Goal: Information Seeking & Learning: Find specific fact

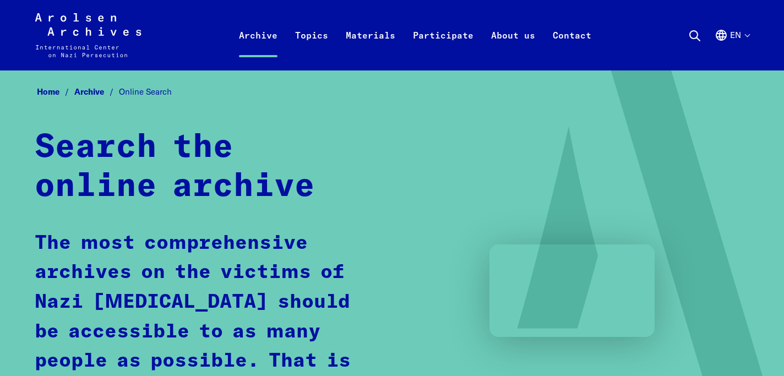
click at [692, 34] on icon at bounding box center [694, 35] width 13 height 13
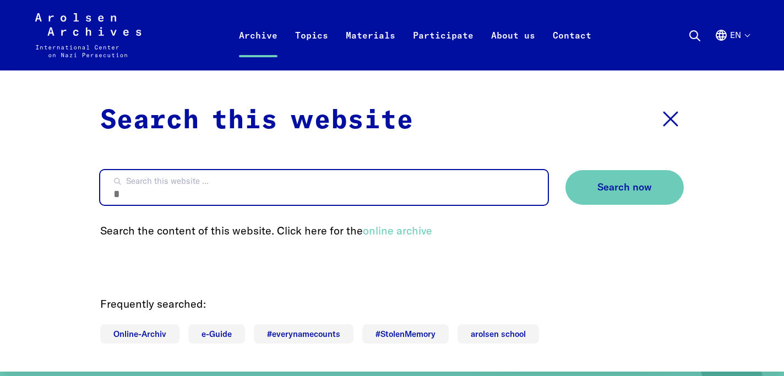
click at [465, 188] on input "Search this website ..." at bounding box center [323, 187] width 447 height 35
type input "**********"
click at [565, 170] on button "Search now" at bounding box center [624, 187] width 118 height 35
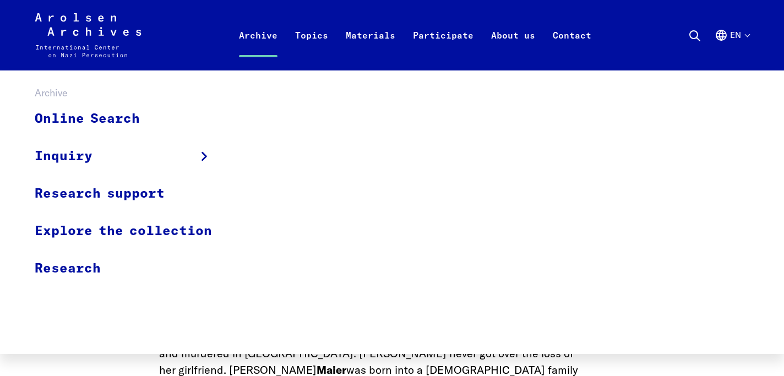
click at [267, 38] on link "Archive" at bounding box center [258, 48] width 56 height 44
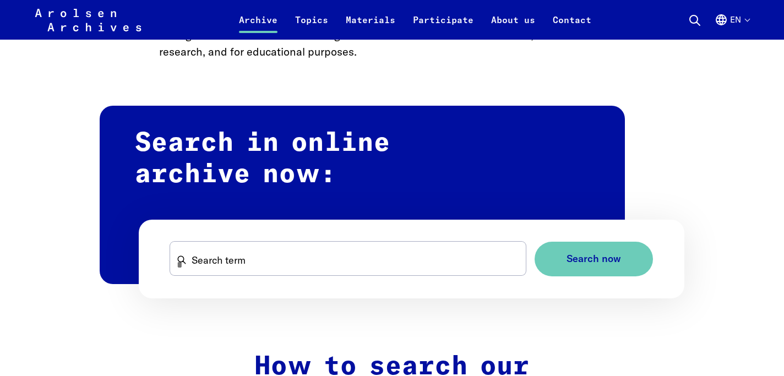
scroll to position [612, 0]
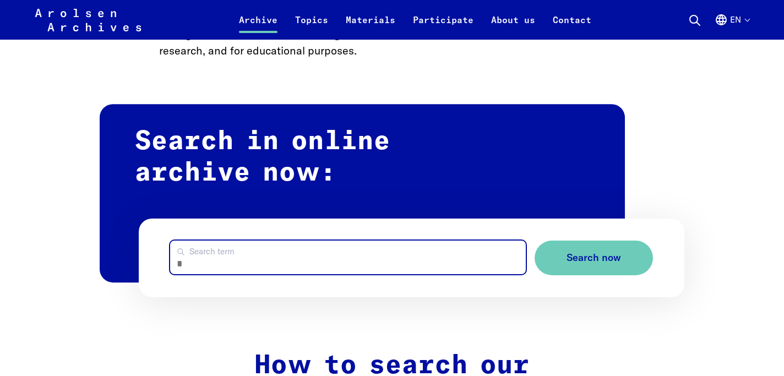
click at [258, 261] on input "Search term" at bounding box center [347, 257] width 355 height 34
type input "**********"
click at [534, 240] on button "Search now" at bounding box center [593, 257] width 118 height 35
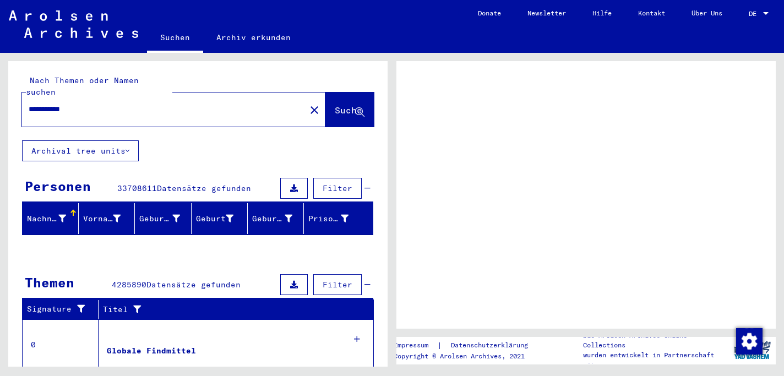
click at [769, 12] on div at bounding box center [765, 14] width 10 height 8
click at [763, 10] on div at bounding box center [765, 14] width 10 height 8
click at [753, 13] on span "DE" at bounding box center [754, 14] width 12 height 8
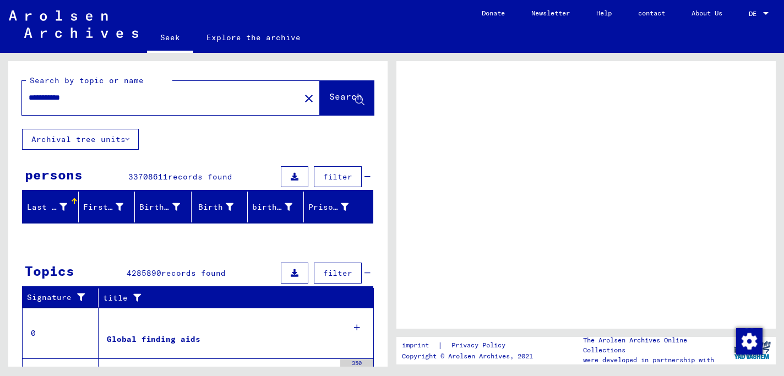
click at [659, 76] on div at bounding box center [585, 194] width 379 height 267
click at [72, 200] on div at bounding box center [73, 199] width 3 height 3
click at [169, 100] on input "**********" at bounding box center [161, 98] width 265 height 12
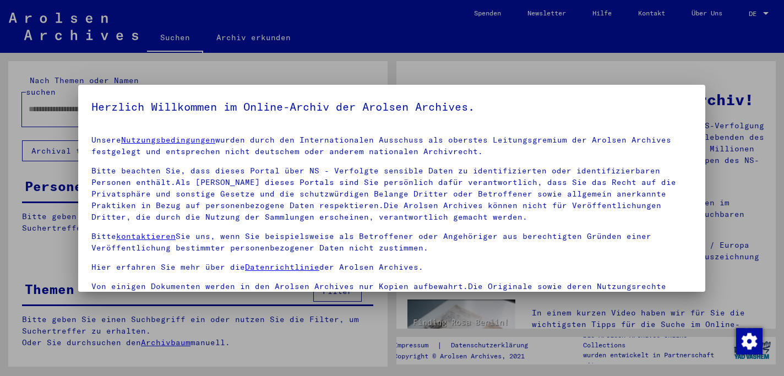
type input "**********"
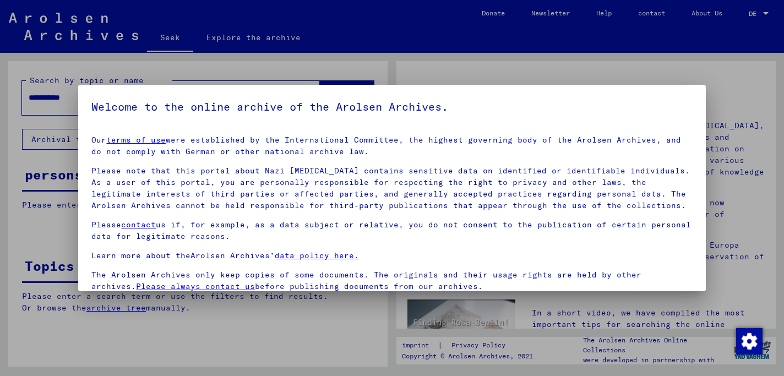
scroll to position [87, 0]
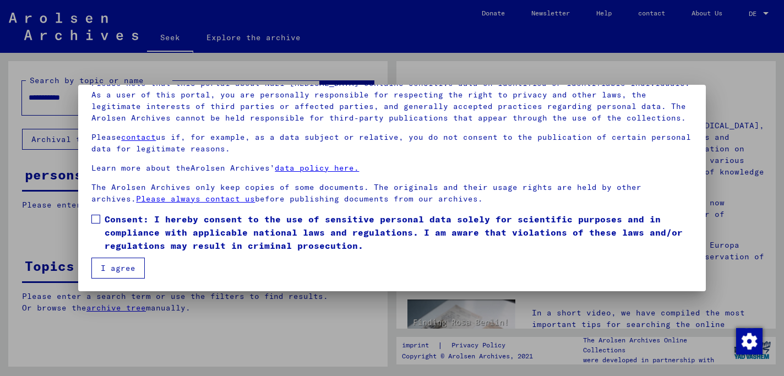
click at [98, 216] on span at bounding box center [95, 219] width 9 height 9
click at [105, 276] on button "I agree" at bounding box center [117, 268] width 53 height 21
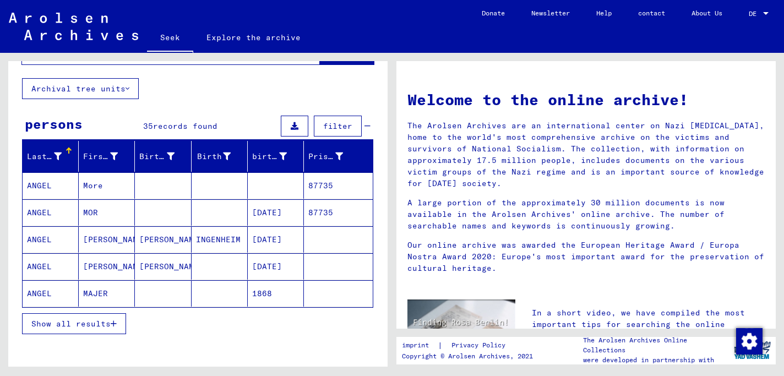
scroll to position [52, 0]
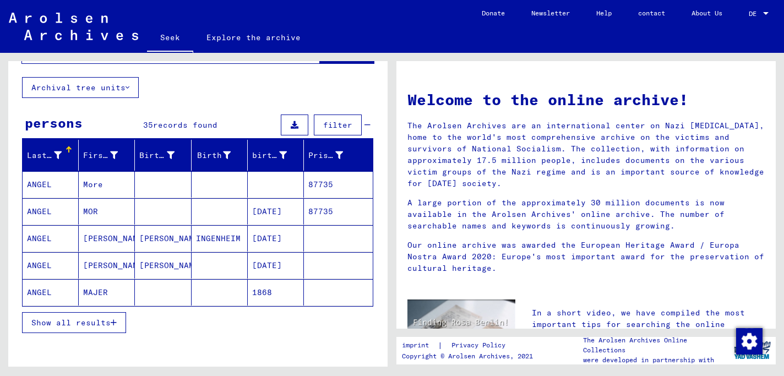
click at [90, 328] on button "Show all results" at bounding box center [74, 322] width 104 height 21
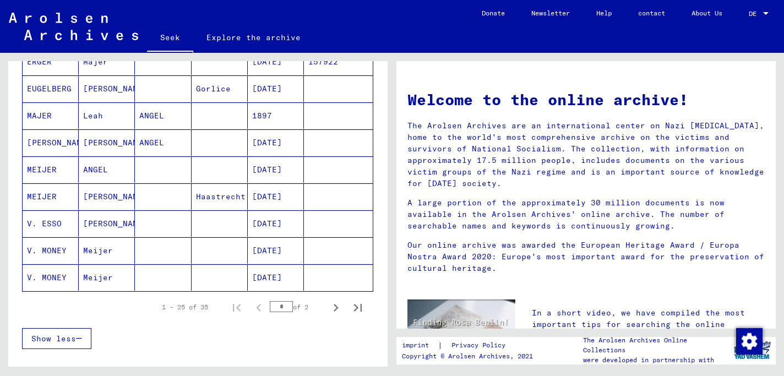
scroll to position [606, 0]
click at [46, 168] on font "MEIJER" at bounding box center [42, 169] width 30 height 10
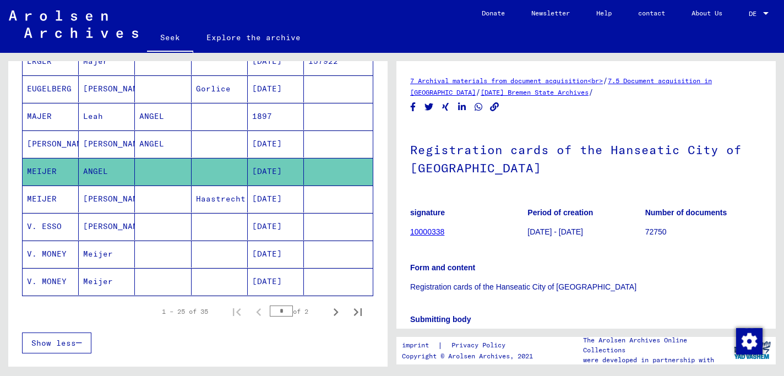
click at [43, 195] on font "MEIJER" at bounding box center [42, 199] width 30 height 10
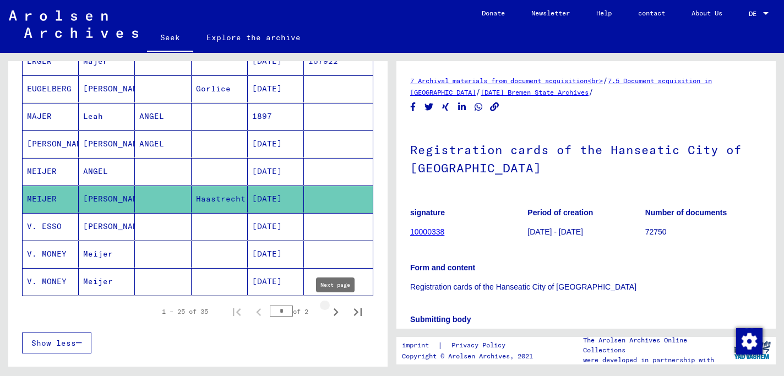
click at [336, 311] on icon "Next page" at bounding box center [335, 312] width 5 height 8
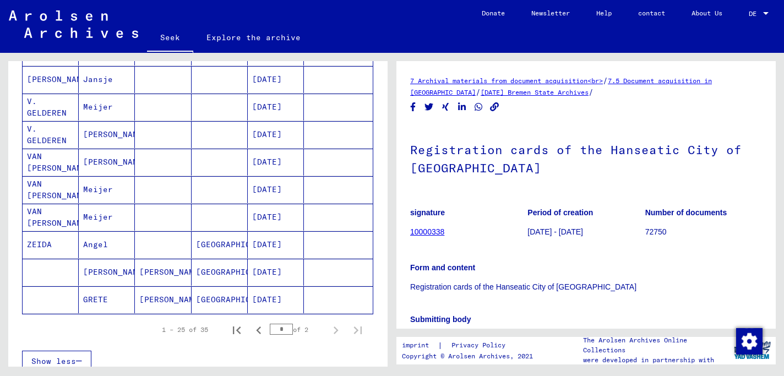
scroll to position [193, 0]
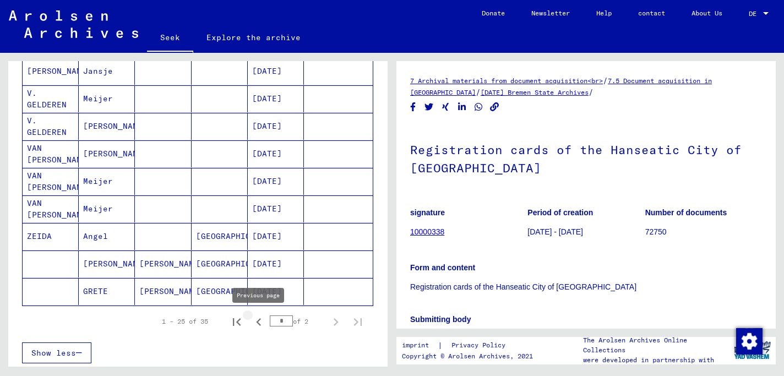
click at [256, 321] on icon "Previous page" at bounding box center [258, 322] width 5 height 8
type input "*"
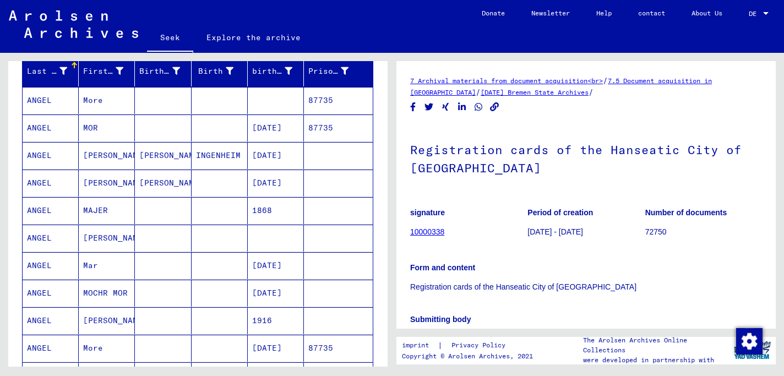
scroll to position [139, 0]
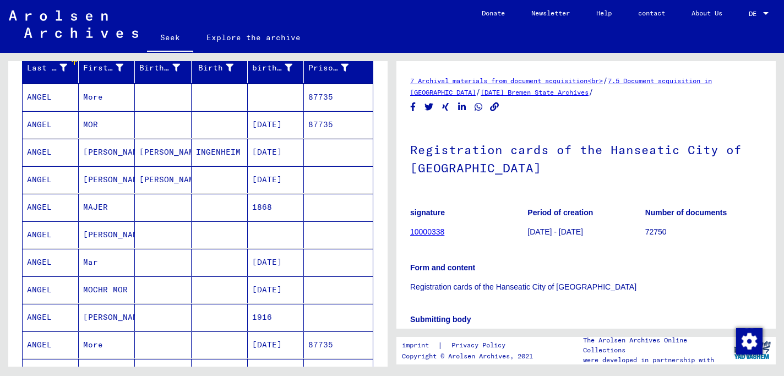
click at [100, 234] on font "[PERSON_NAME]" at bounding box center [115, 234] width 64 height 10
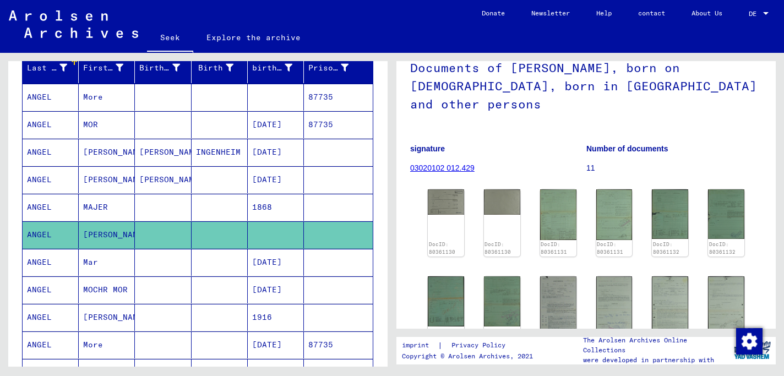
scroll to position [89, 0]
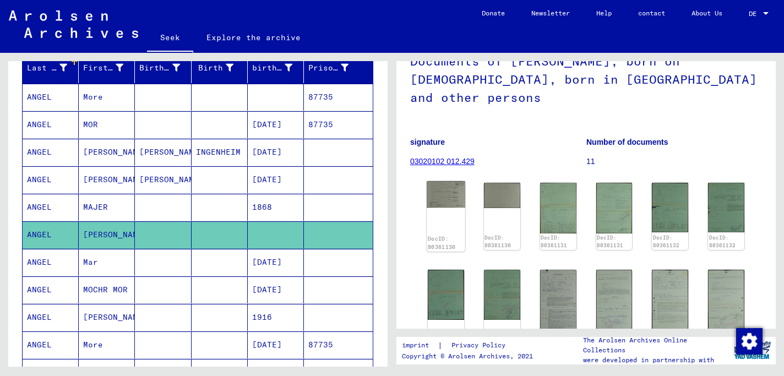
click at [452, 191] on img at bounding box center [445, 194] width 38 height 26
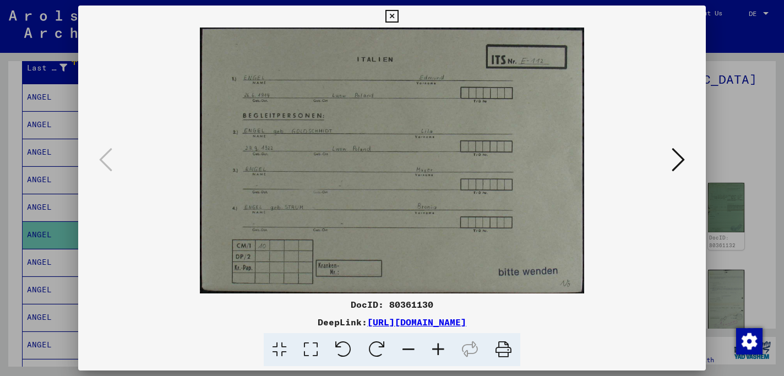
click at [397, 17] on icon at bounding box center [391, 16] width 13 height 13
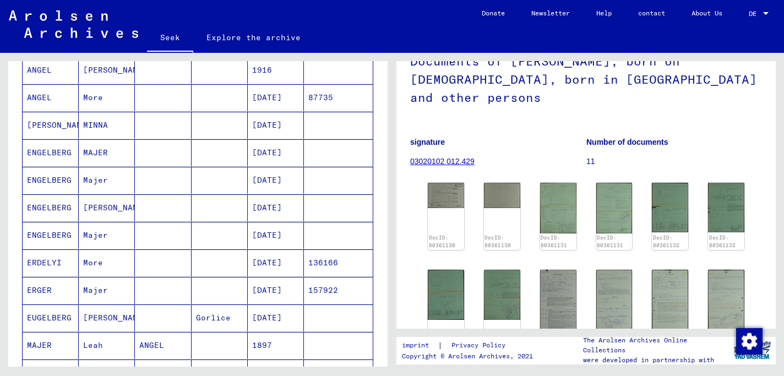
scroll to position [390, 0]
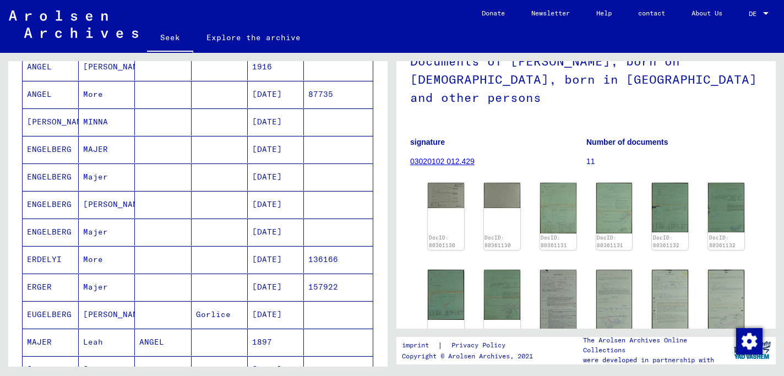
click at [95, 287] on font "Majer" at bounding box center [95, 287] width 25 height 10
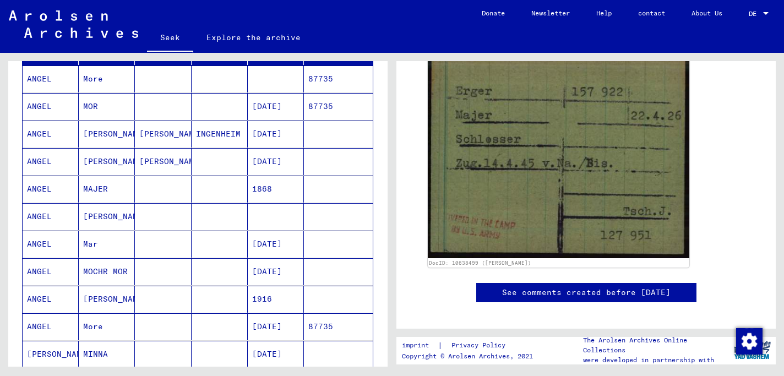
scroll to position [145, 0]
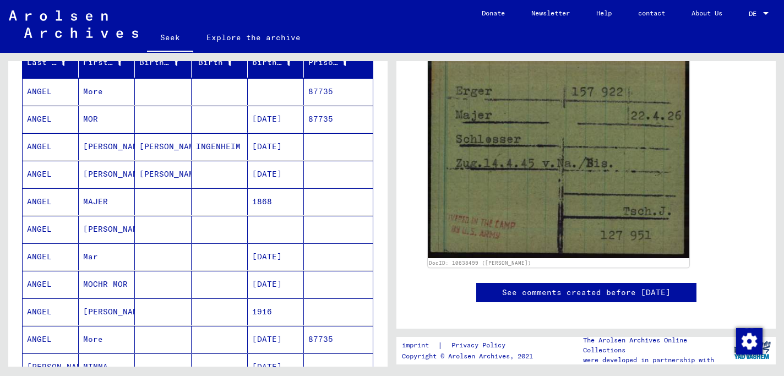
click at [92, 229] on font "[PERSON_NAME]" at bounding box center [115, 229] width 64 height 10
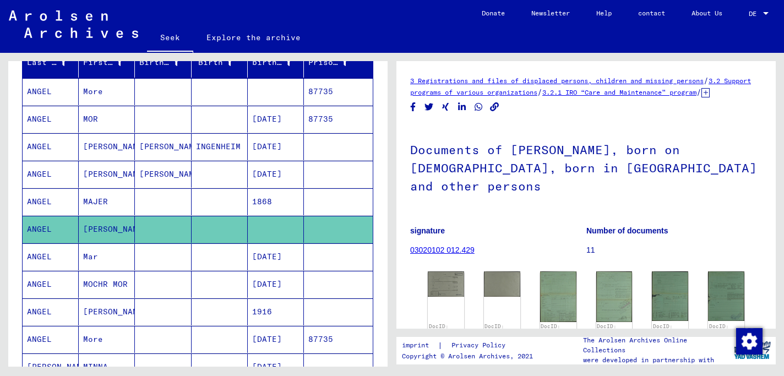
click at [96, 199] on font "MAJER" at bounding box center [95, 201] width 25 height 10
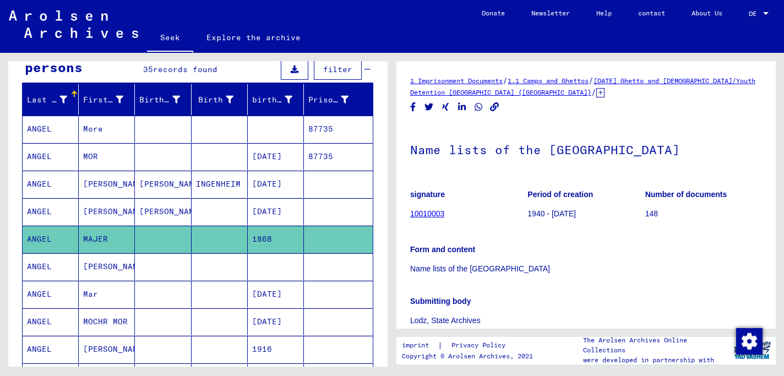
scroll to position [101, 0]
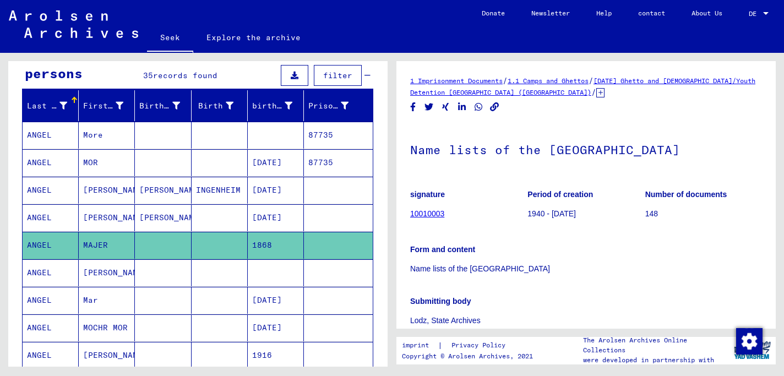
click at [92, 138] on font "More" at bounding box center [93, 135] width 20 height 10
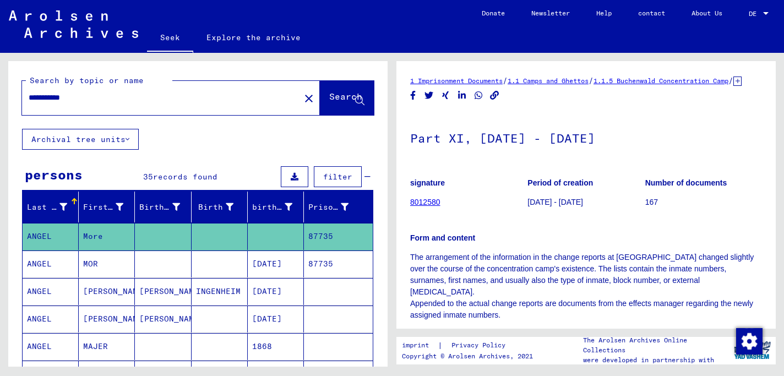
click at [39, 96] on input "**********" at bounding box center [161, 98] width 265 height 12
type input "**********"
click at [89, 91] on div "**********" at bounding box center [157, 97] width 271 height 25
click at [88, 98] on input "**********" at bounding box center [161, 98] width 265 height 12
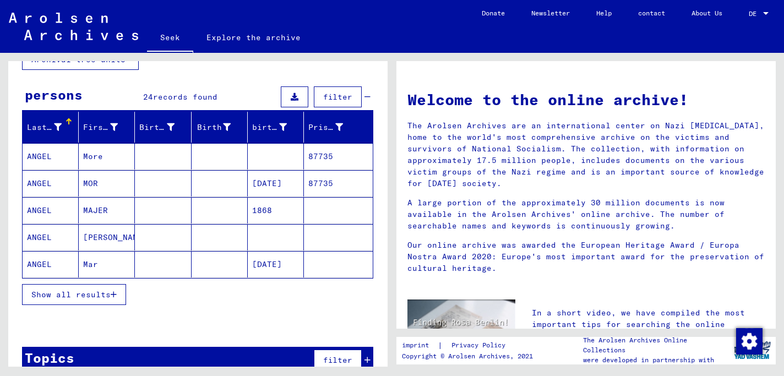
scroll to position [100, 0]
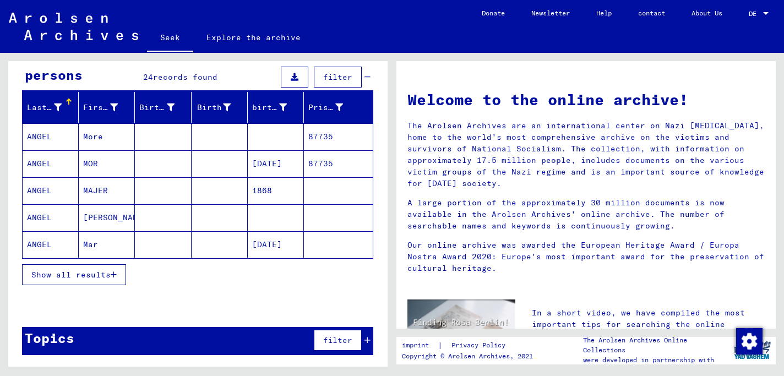
click at [73, 277] on font "Show all results" at bounding box center [70, 275] width 79 height 10
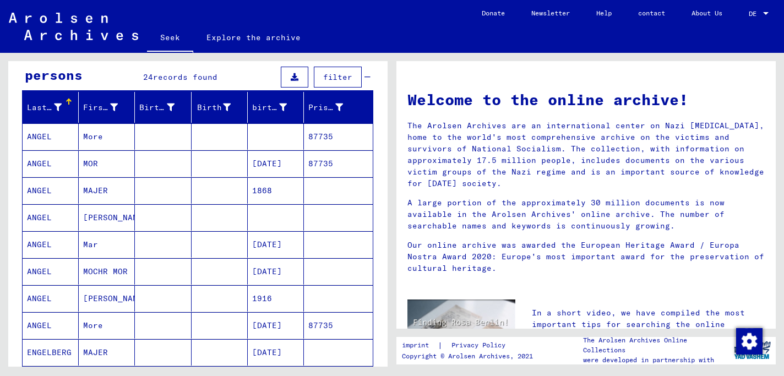
click at [96, 138] on font "More" at bounding box center [93, 137] width 20 height 10
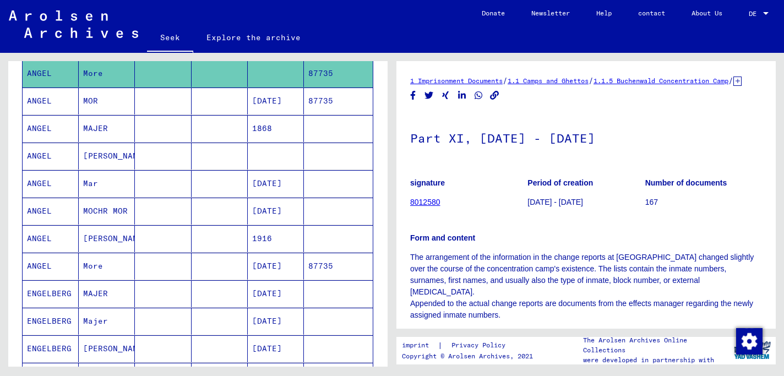
scroll to position [165, 0]
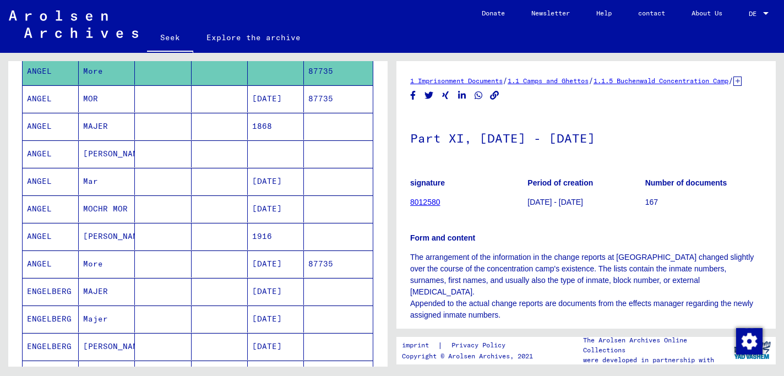
click at [97, 157] on font "[PERSON_NAME]" at bounding box center [115, 154] width 64 height 10
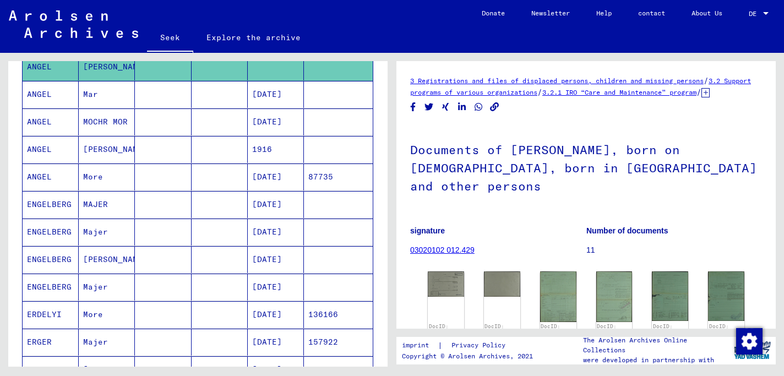
scroll to position [253, 0]
